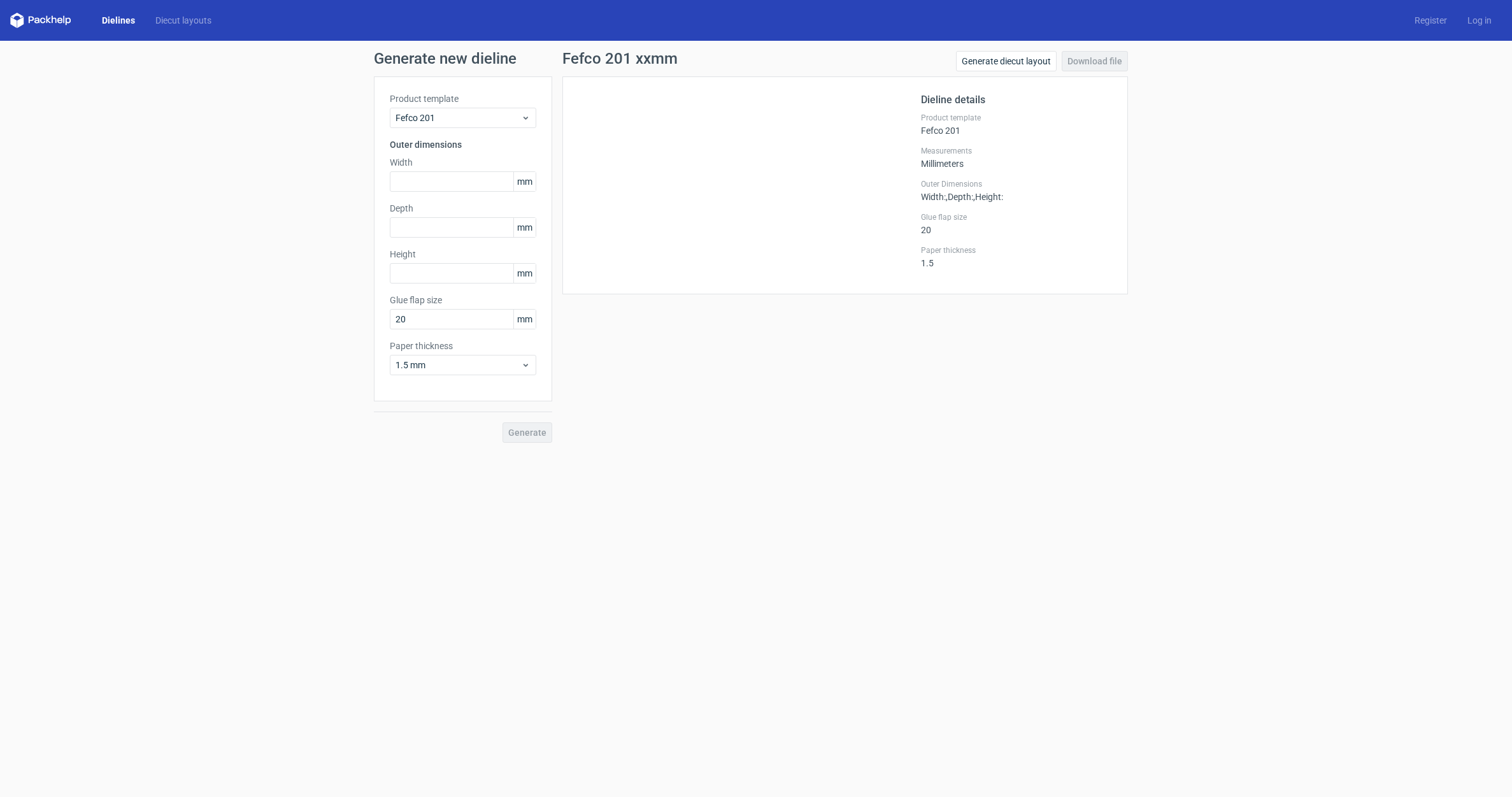
click at [239, 116] on div "Generate new dieline Product template Fefco 201 Outer dimensions Width mm Depth…" at bounding box center [756, 247] width 1512 height 412
click at [431, 176] on input "text" at bounding box center [463, 181] width 146 height 20
type input "800"
click at [459, 183] on input "800" at bounding box center [463, 181] width 146 height 20
drag, startPoint x: 459, startPoint y: 183, endPoint x: 355, endPoint y: 178, distance: 104.1
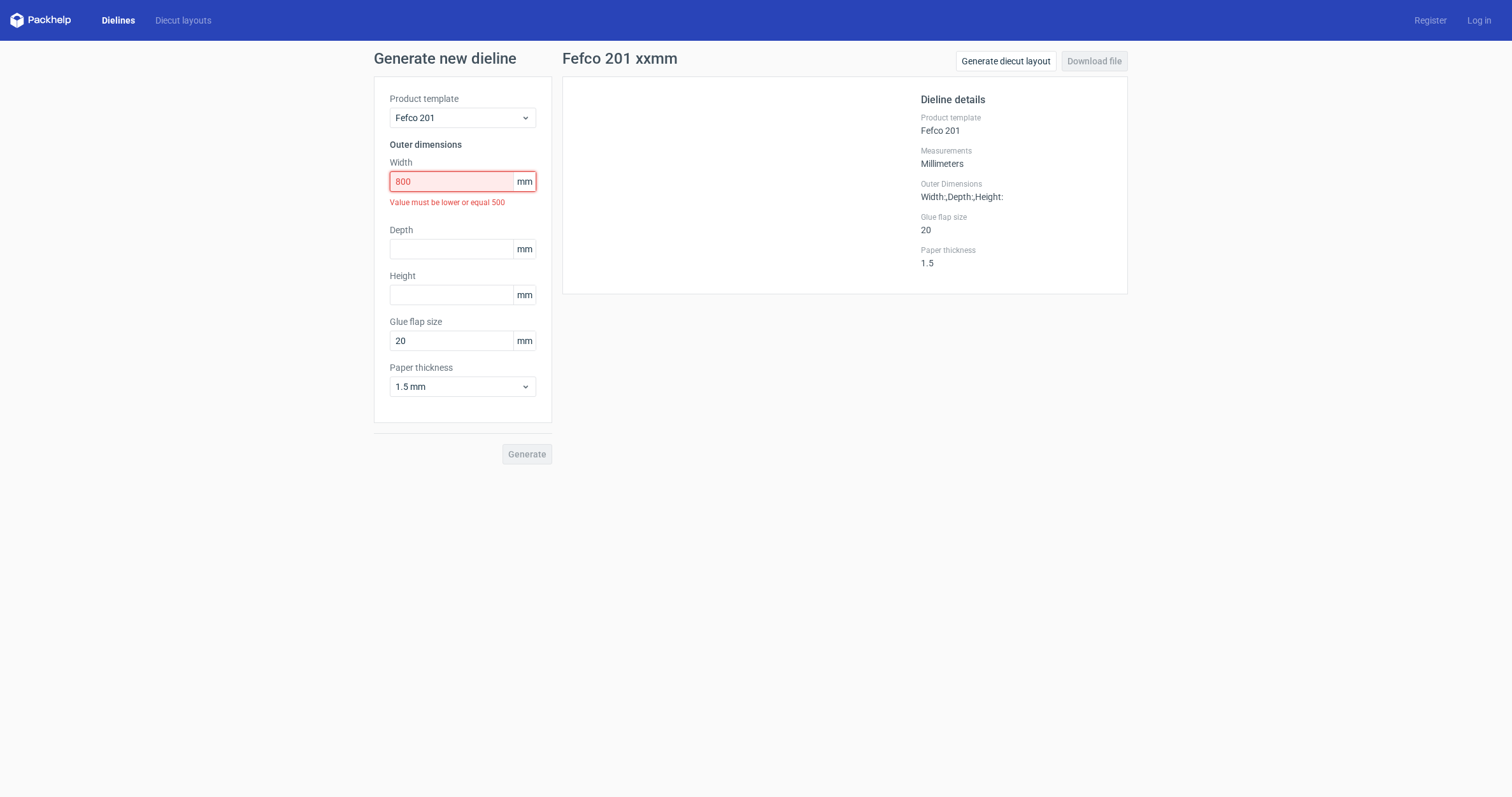
click at [355, 178] on div "Generate new dieline Product template Fefco 201 Outer dimensions Width 800 mm V…" at bounding box center [756, 258] width 1512 height 434
click at [246, 203] on div "Generate new dieline Product template Fefco 201 Outer dimensions Width 800 mm V…" at bounding box center [756, 258] width 1512 height 434
click at [118, 19] on link "Dielines" at bounding box center [118, 21] width 53 height 13
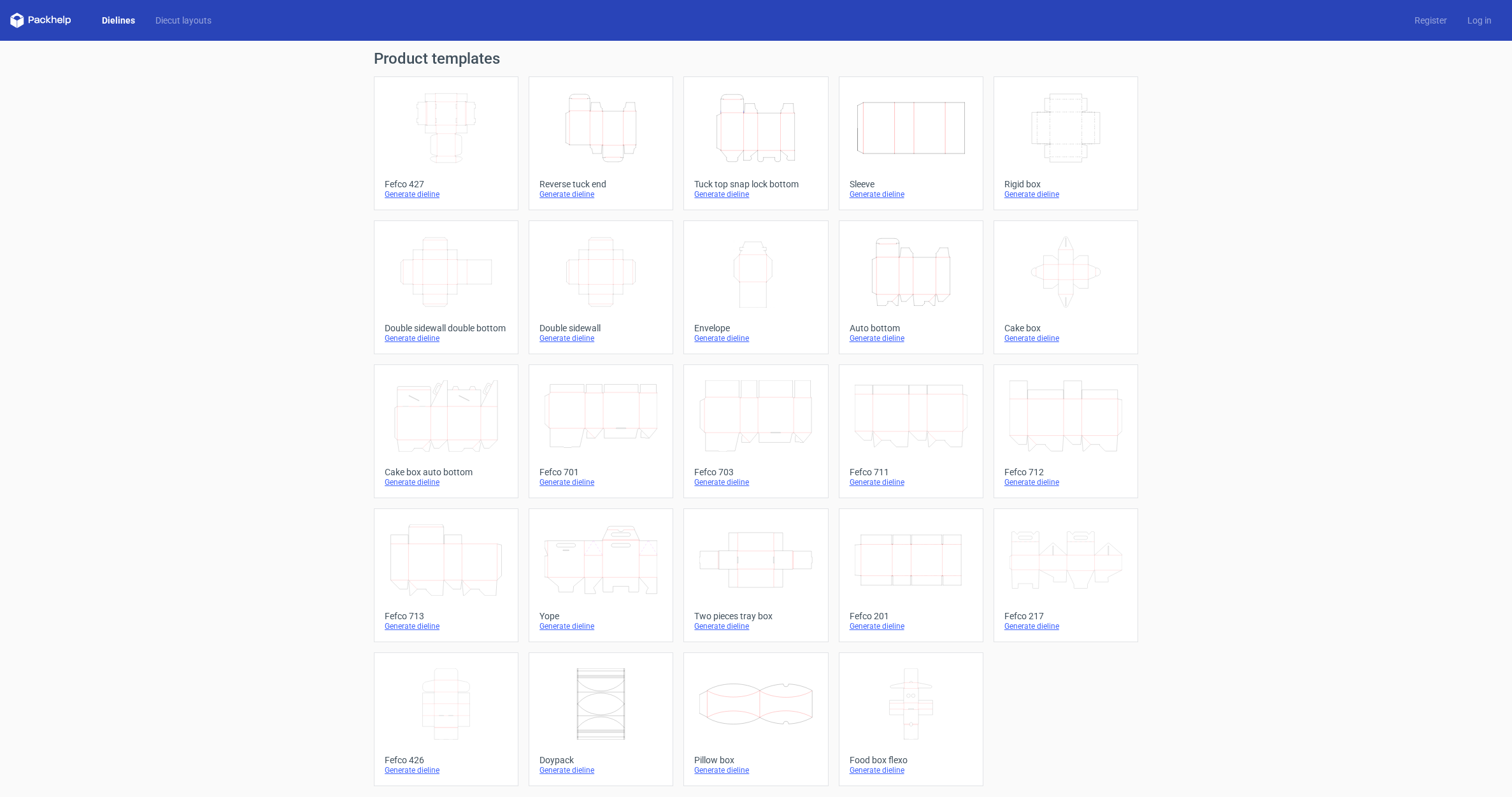
click at [1329, 254] on div "Product templates Width Depth Height Fefco 427 Generate dieline Height Depth Wi…" at bounding box center [756, 419] width 1512 height 757
click at [769, 560] on icon at bounding box center [756, 560] width 113 height 72
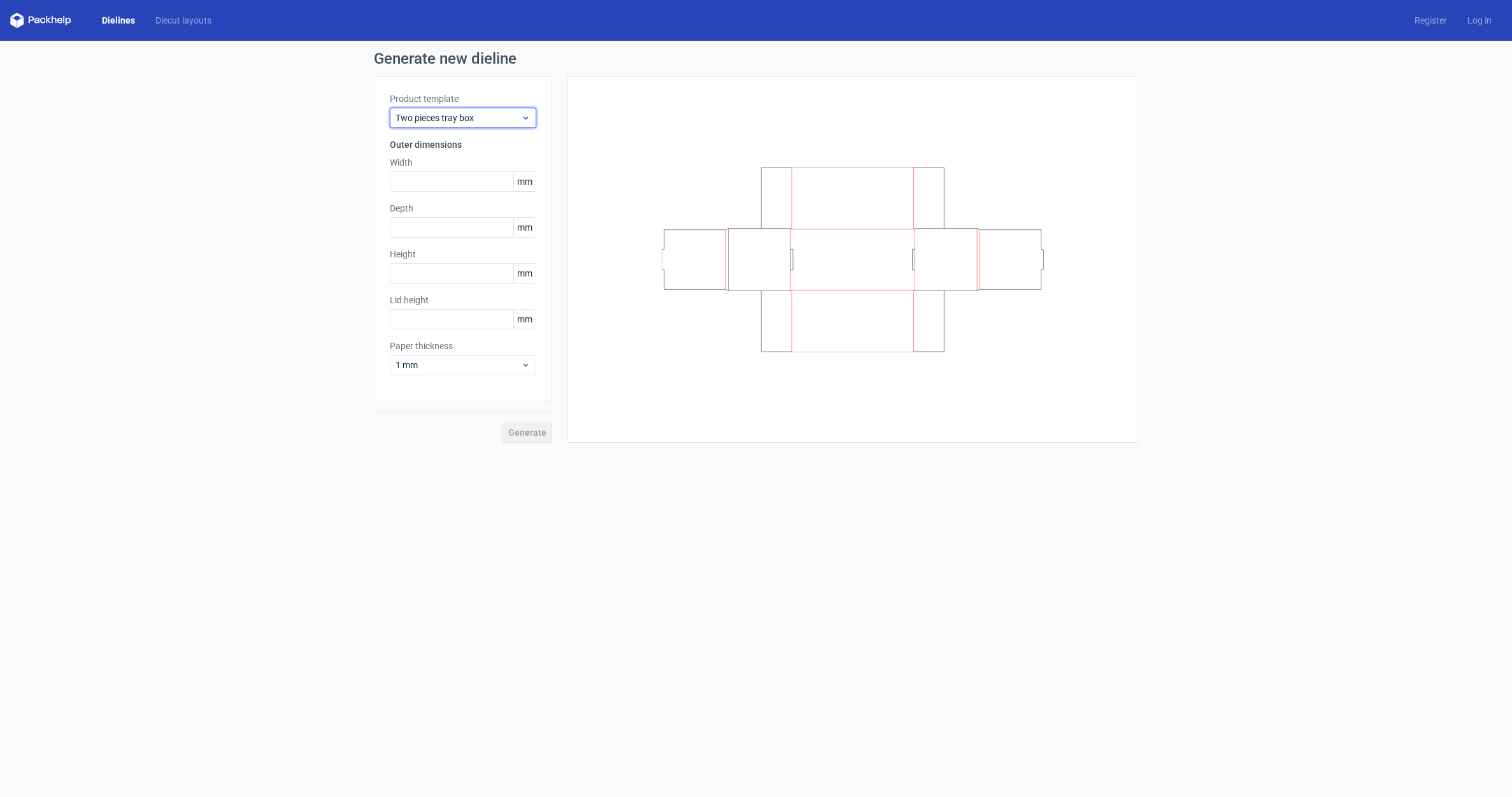
click at [489, 109] on div "Two pieces tray box" at bounding box center [463, 118] width 146 height 20
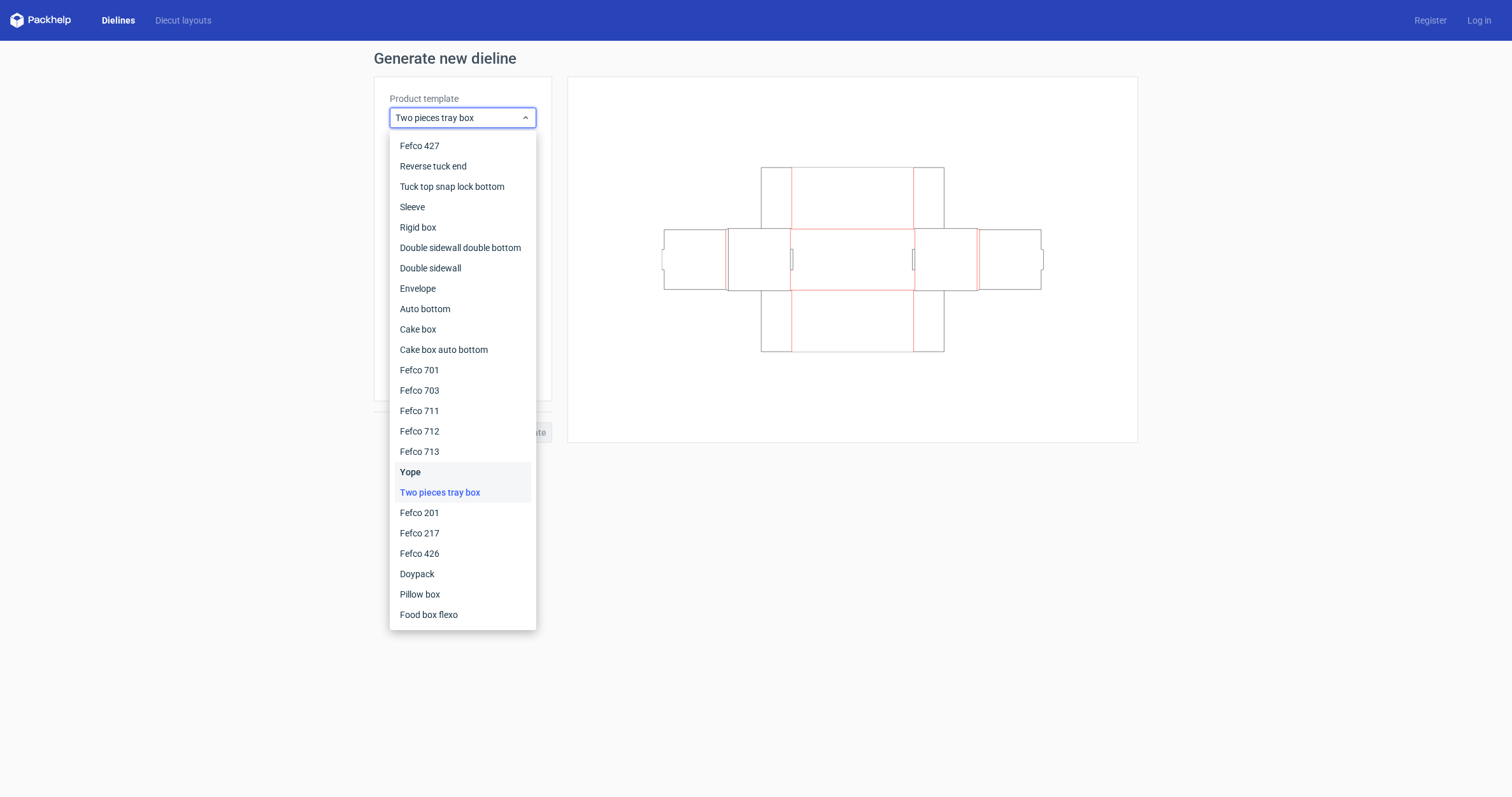
click at [428, 476] on div "Yope" at bounding box center [463, 472] width 136 height 20
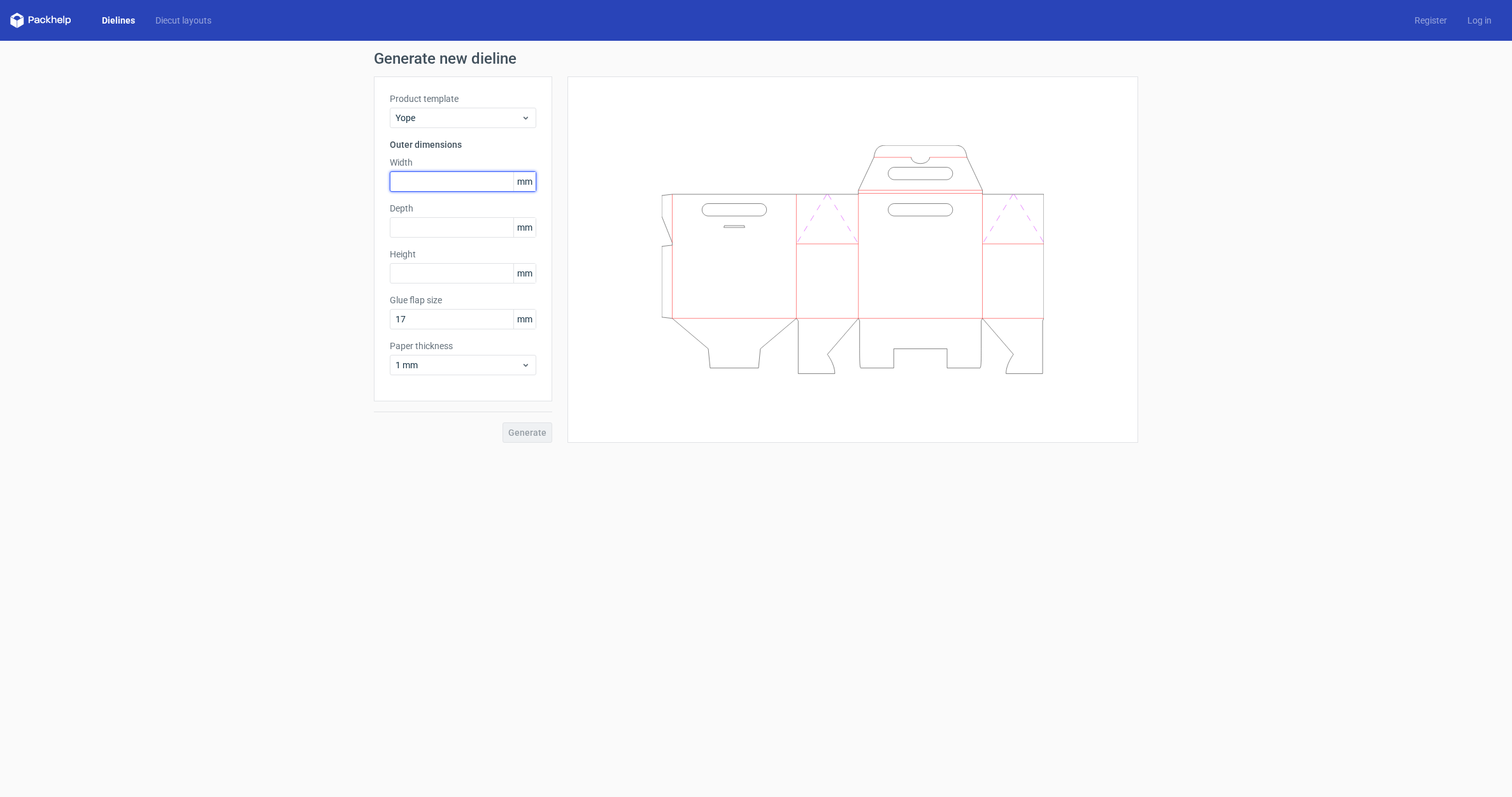
click at [411, 179] on input "text" at bounding box center [463, 181] width 146 height 20
type input "350"
drag, startPoint x: 467, startPoint y: 227, endPoint x: 353, endPoint y: 222, distance: 114.1
click at [353, 222] on div "Generate new dieline Product template Yope Outer dimensions Width 350 mm Depth …" at bounding box center [756, 258] width 1512 height 434
drag, startPoint x: 428, startPoint y: 226, endPoint x: 340, endPoint y: 240, distance: 89.1
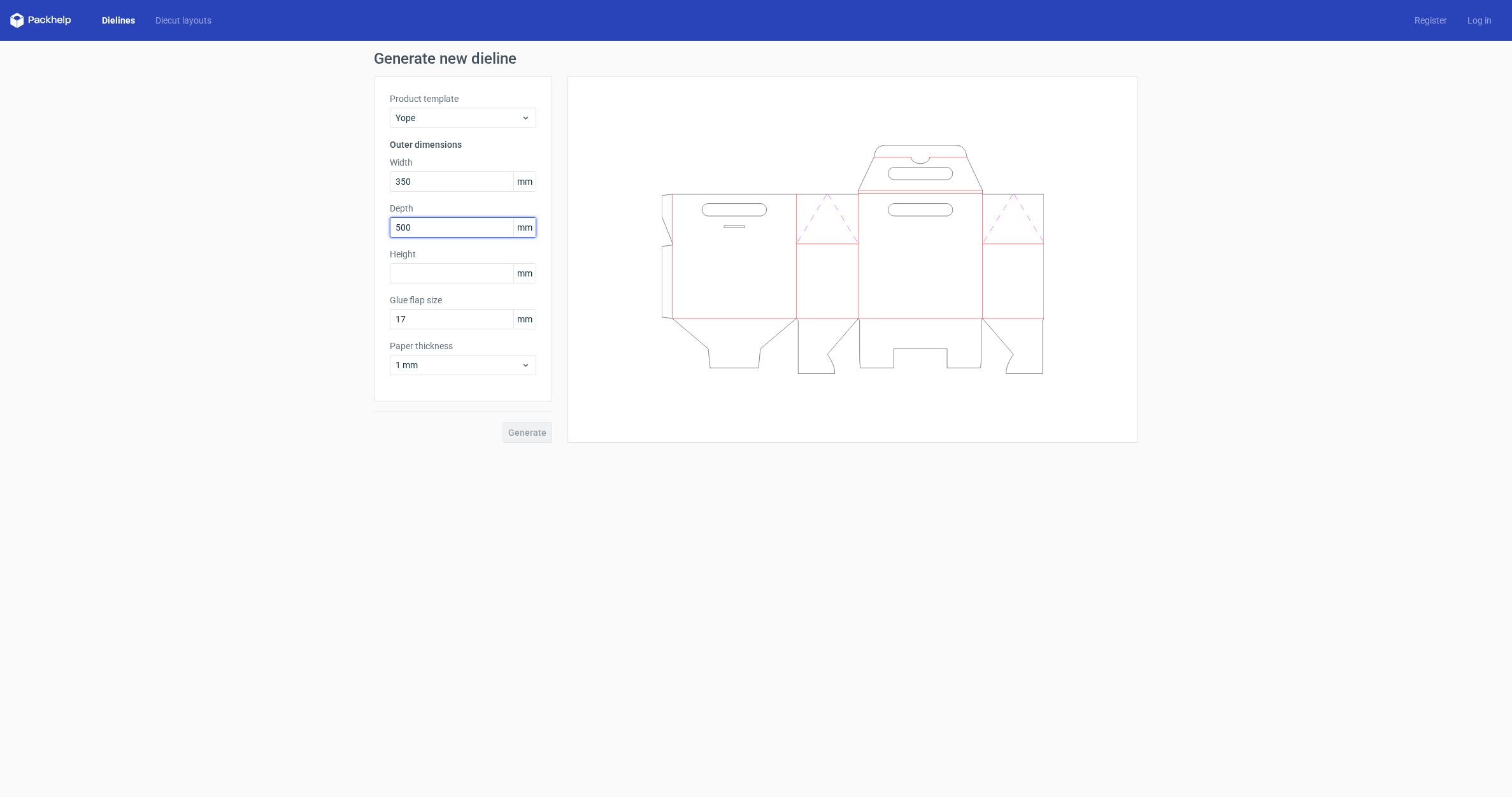
click at [337, 226] on div "Generate new dieline Product template Yope Outer dimensions Width 350 mm Depth …" at bounding box center [756, 247] width 1512 height 412
type input "125"
click at [451, 302] on div "Value must be lower or equal 500" at bounding box center [463, 294] width 146 height 21
click at [462, 272] on input "550" at bounding box center [463, 273] width 146 height 20
drag, startPoint x: 461, startPoint y: 273, endPoint x: 326, endPoint y: 265, distance: 135.2
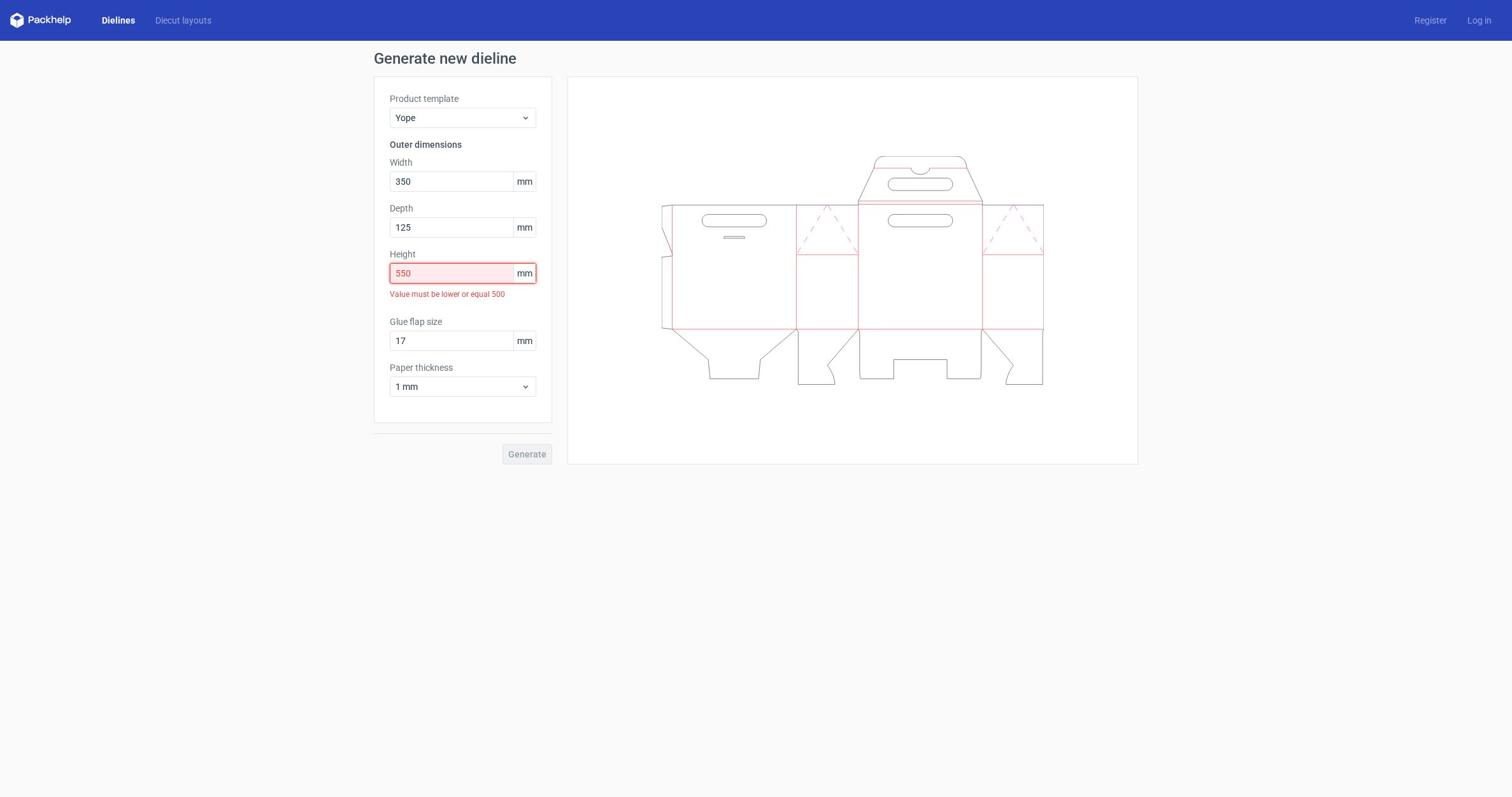
click at [326, 265] on div "Generate new dieline Product template Yope Outer dimensions Width 350 mm Depth …" at bounding box center [756, 258] width 1512 height 434
type input "50"
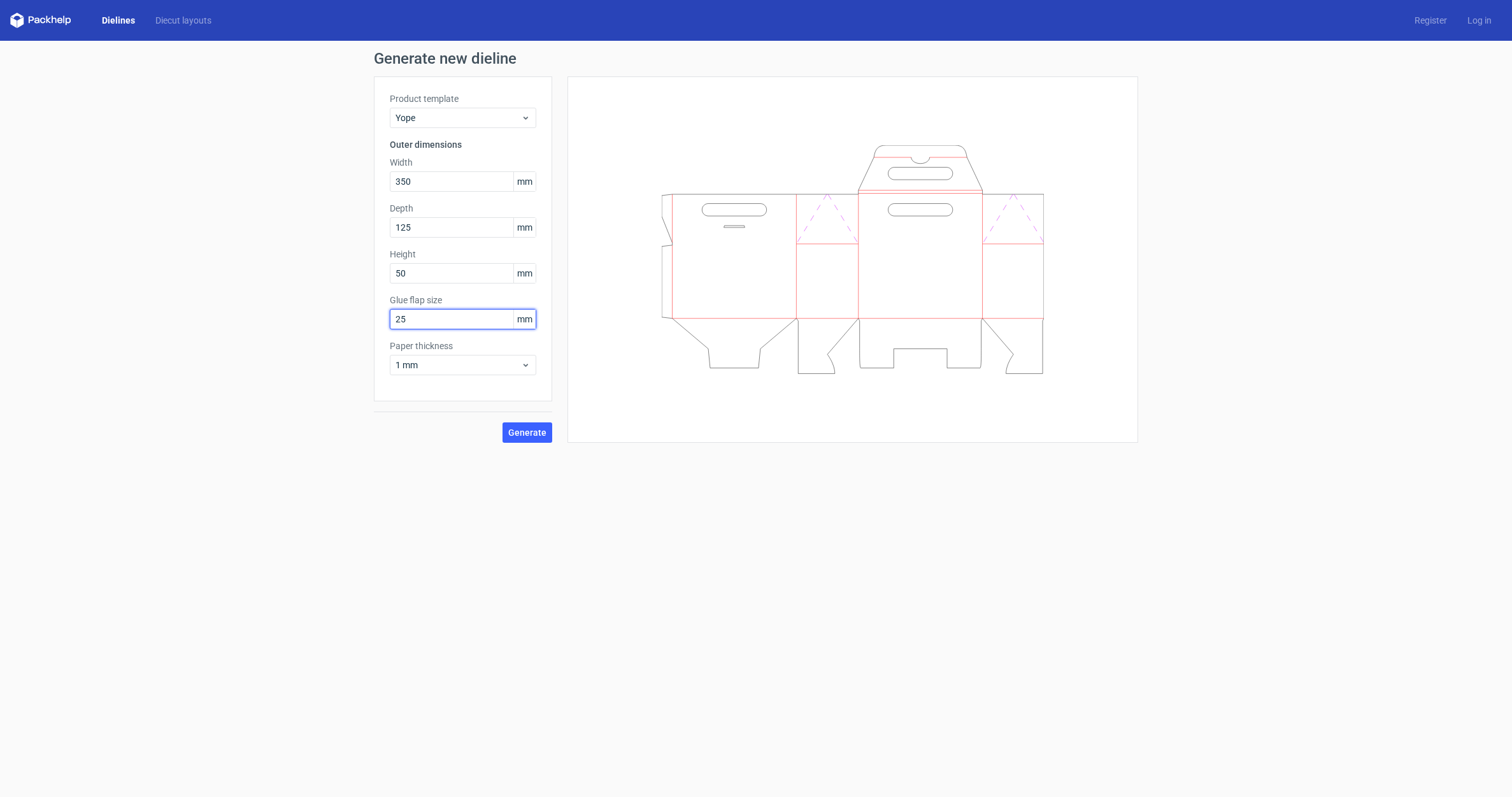
type input "25"
click at [472, 369] on span "1 mm" at bounding box center [458, 365] width 125 height 13
click at [420, 472] on div "3 mm" at bounding box center [463, 475] width 136 height 20
drag, startPoint x: 450, startPoint y: 356, endPoint x: 448, endPoint y: 362, distance: 6.3
click at [450, 356] on div "3 mm" at bounding box center [463, 365] width 146 height 20
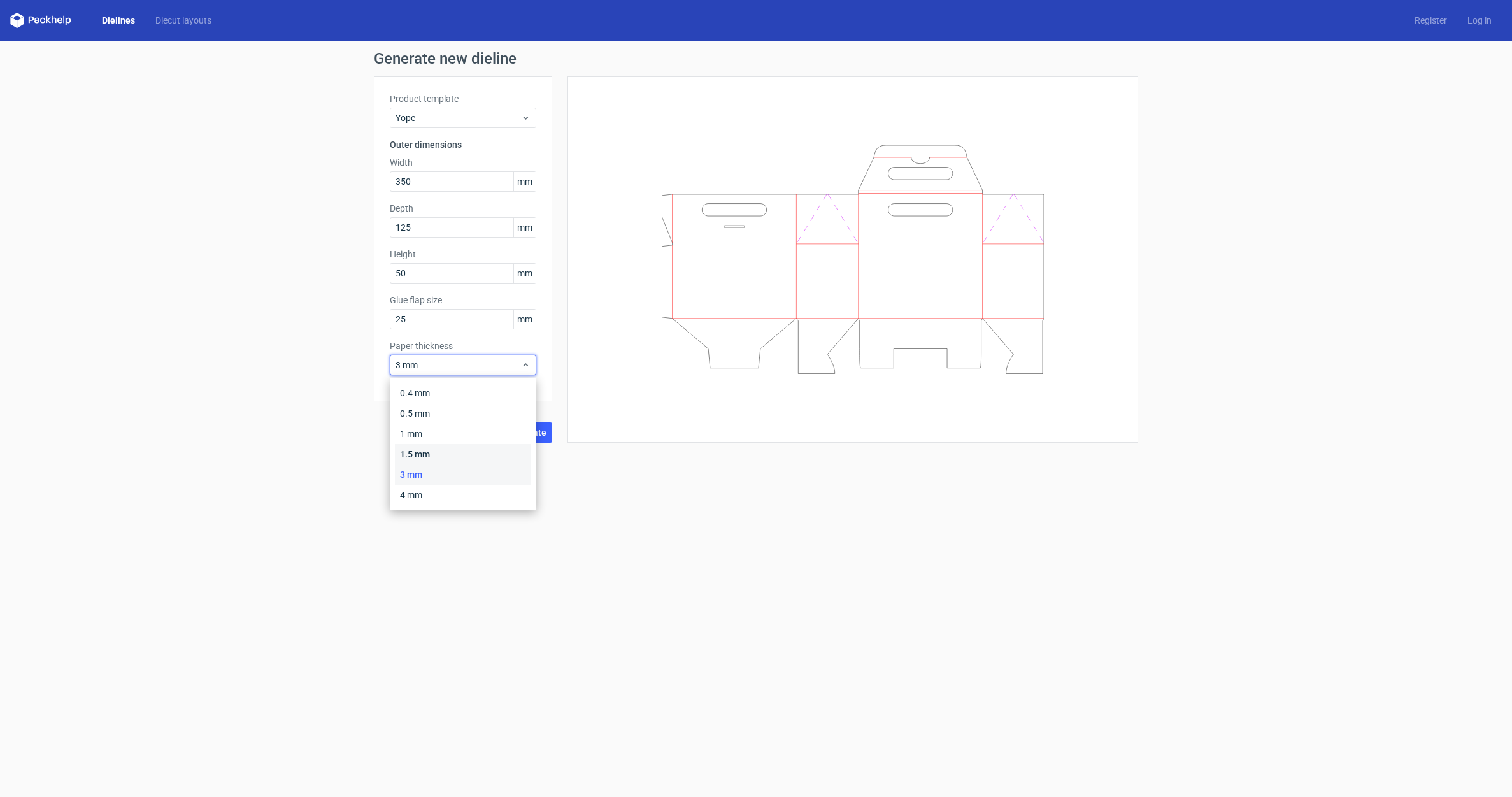
click at [424, 452] on div "1.5 mm" at bounding box center [463, 454] width 136 height 20
click at [513, 434] on span "Generate" at bounding box center [527, 433] width 38 height 9
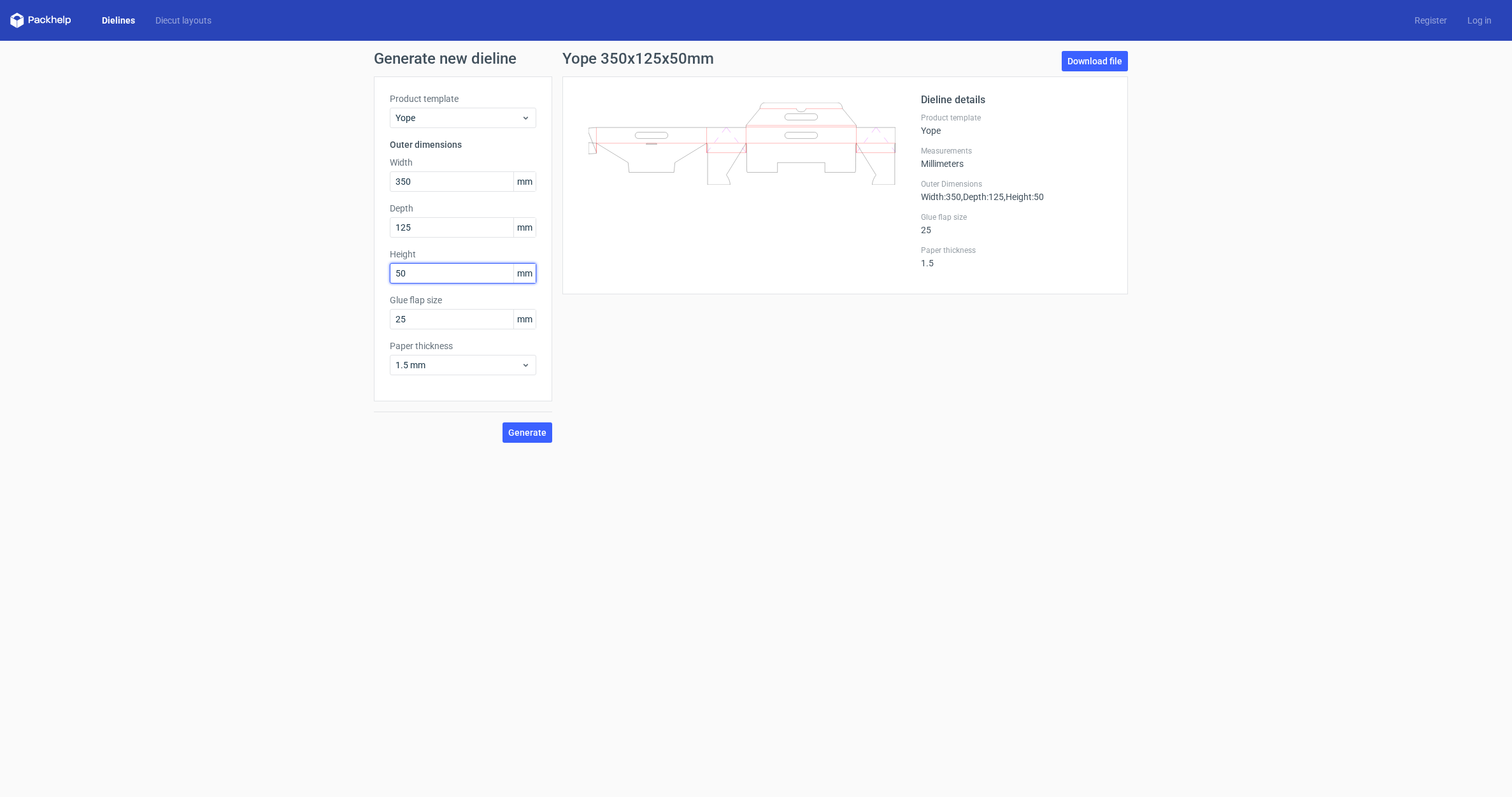
click at [424, 275] on input "50" at bounding box center [463, 273] width 146 height 20
drag, startPoint x: 422, startPoint y: 273, endPoint x: 322, endPoint y: 263, distance: 100.5
click at [322, 263] on div "Generate new dieline Product template Yope Outer dimensions Width 350 mm Depth …" at bounding box center [756, 258] width 1512 height 434
type input "500"
click at [515, 427] on button "Generate" at bounding box center [528, 432] width 49 height 20
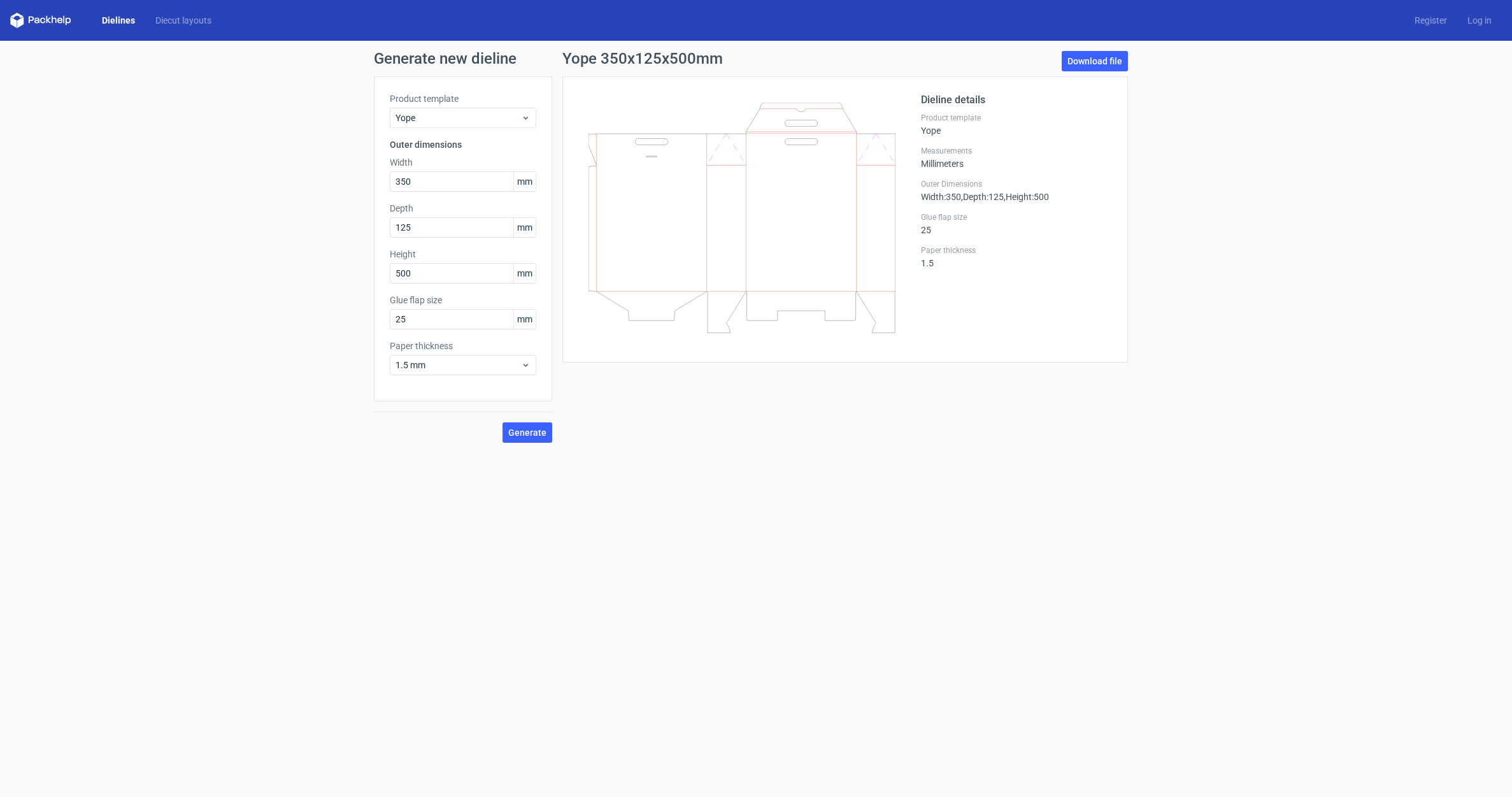
click at [55, 20] on icon at bounding box center [54, 20] width 5 height 8
click at [16, 18] on icon at bounding box center [41, 21] width 61 height 16
click at [123, 20] on link "Dielines" at bounding box center [118, 21] width 53 height 13
